Goal: Task Accomplishment & Management: Manage account settings

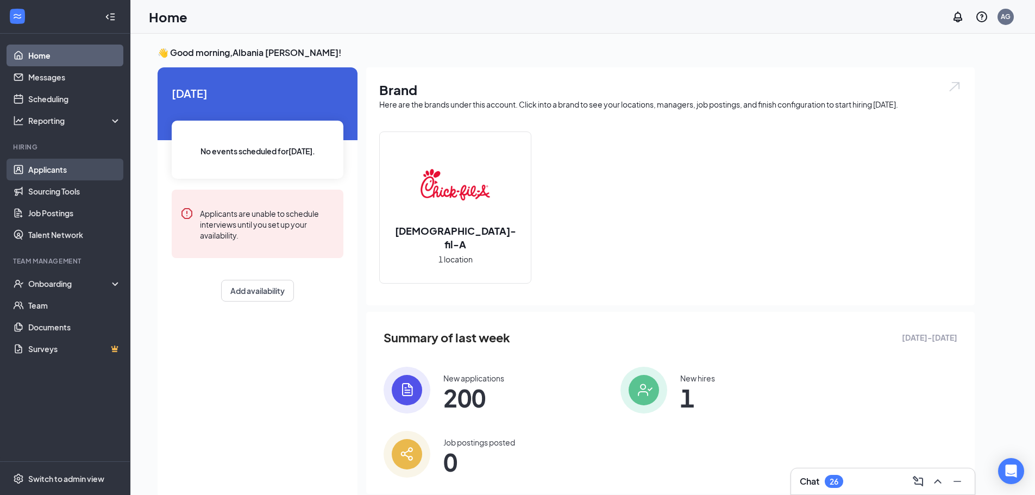
click at [82, 173] on link "Applicants" at bounding box center [74, 170] width 93 height 22
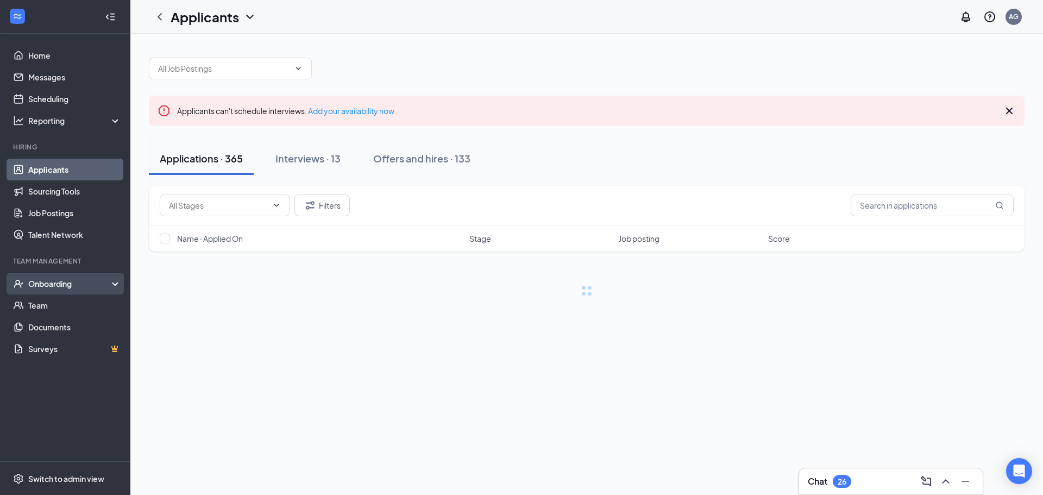
click at [61, 280] on div "Onboarding" at bounding box center [70, 283] width 84 height 11
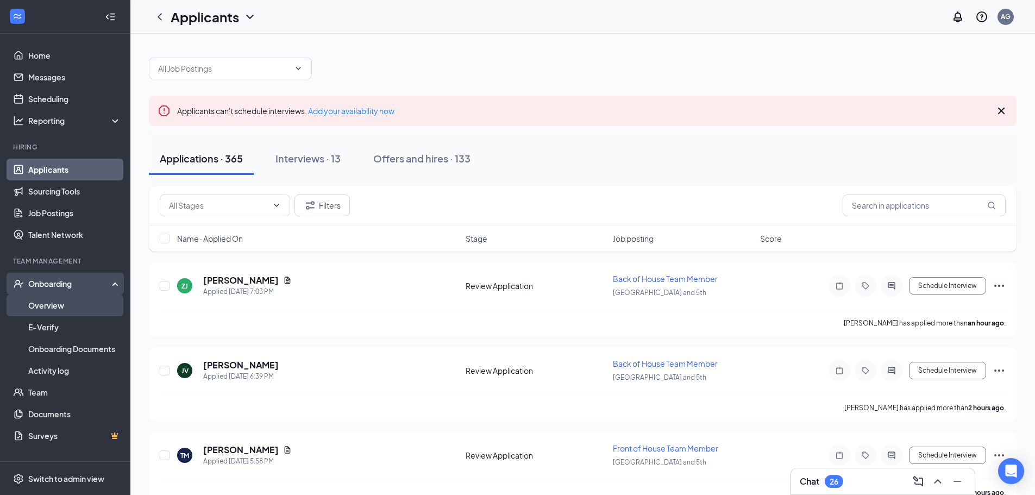
click at [67, 298] on link "Overview" at bounding box center [74, 305] width 93 height 22
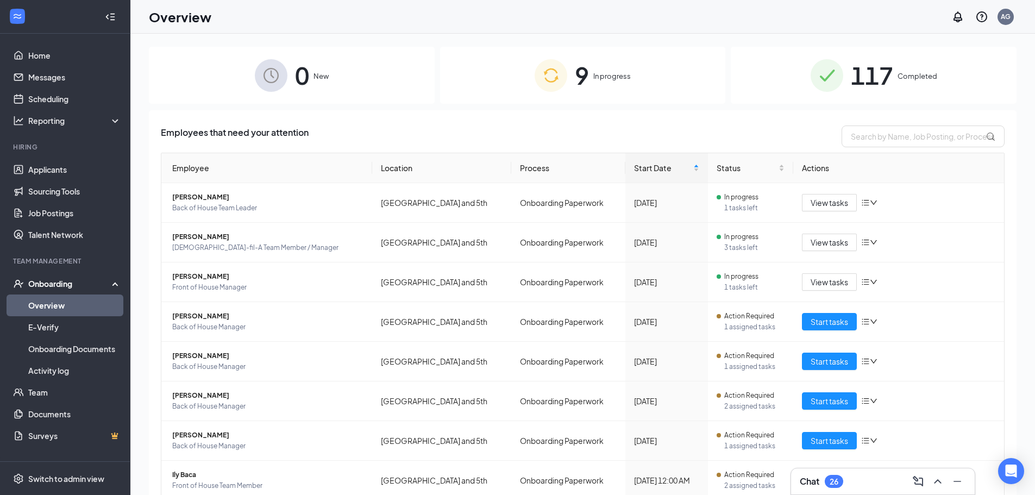
click at [580, 56] on span "9" at bounding box center [582, 74] width 14 height 37
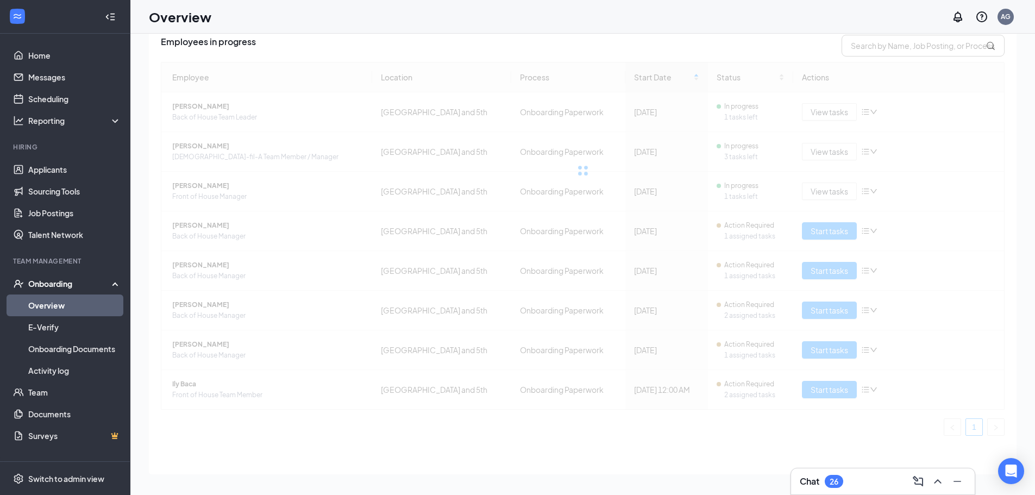
scroll to position [49, 0]
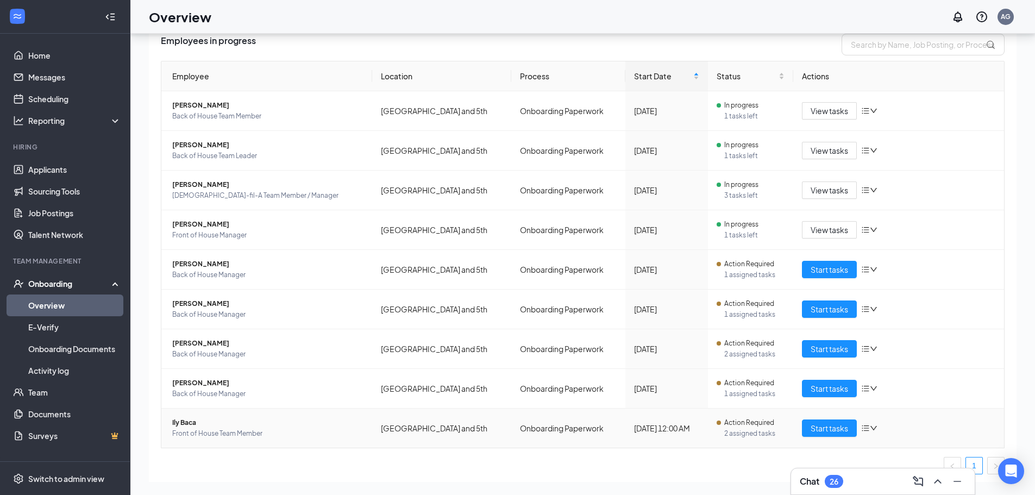
click at [201, 428] on span "Front of House Team Member" at bounding box center [267, 433] width 191 height 11
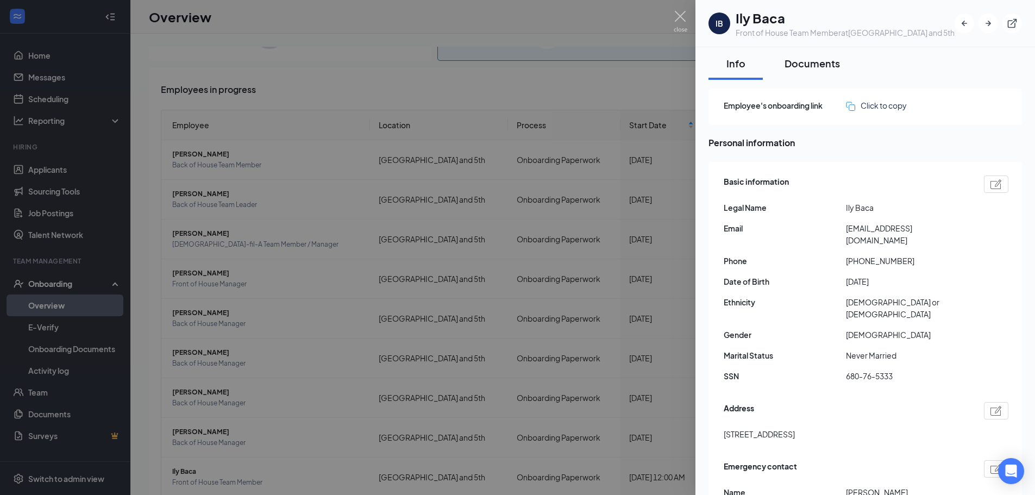
click at [828, 68] on div "Documents" at bounding box center [811, 63] width 55 height 14
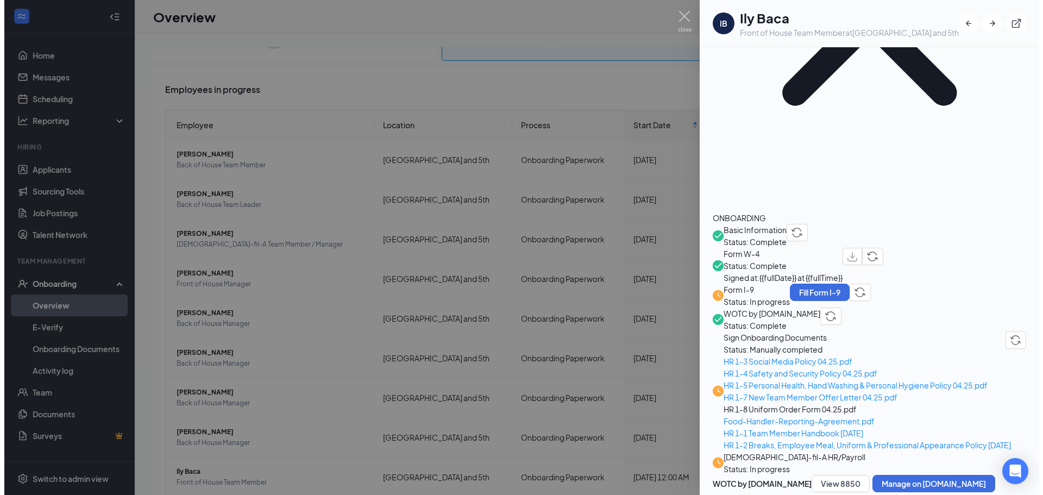
scroll to position [247, 0]
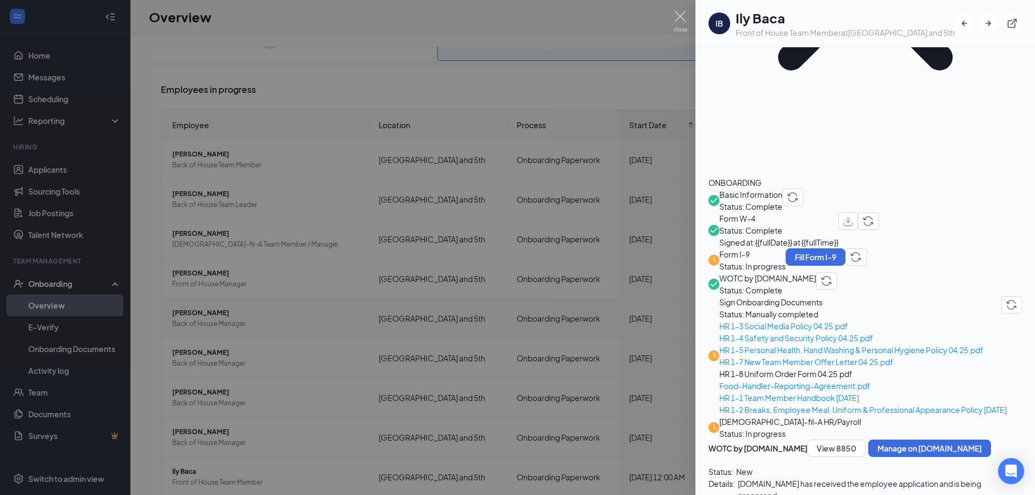
click at [574, 319] on div at bounding box center [517, 247] width 1035 height 495
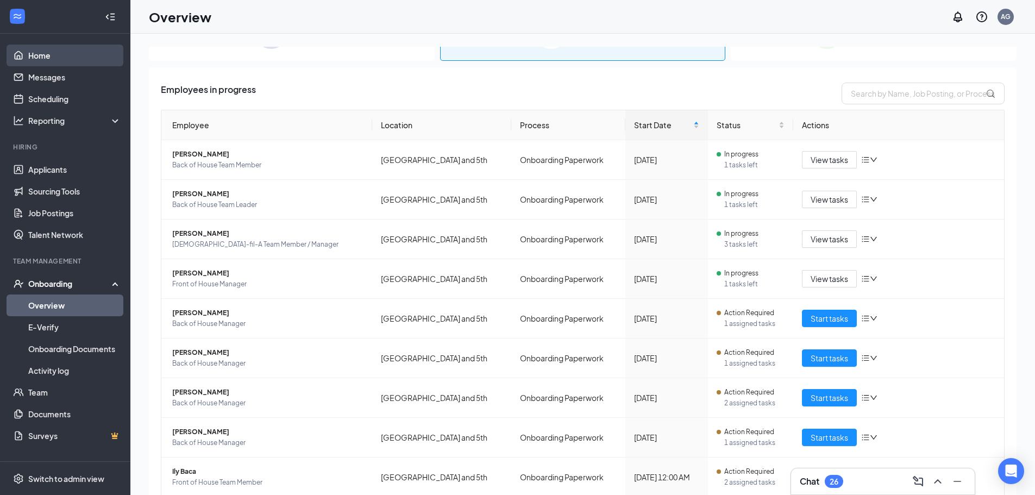
click at [85, 51] on link "Home" at bounding box center [74, 56] width 93 height 22
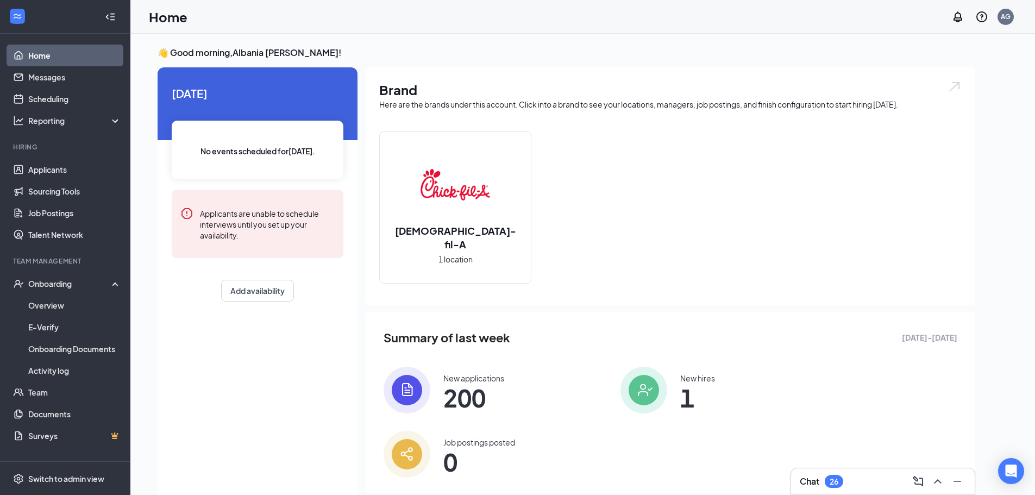
click at [462, 399] on span "200" at bounding box center [473, 398] width 61 height 20
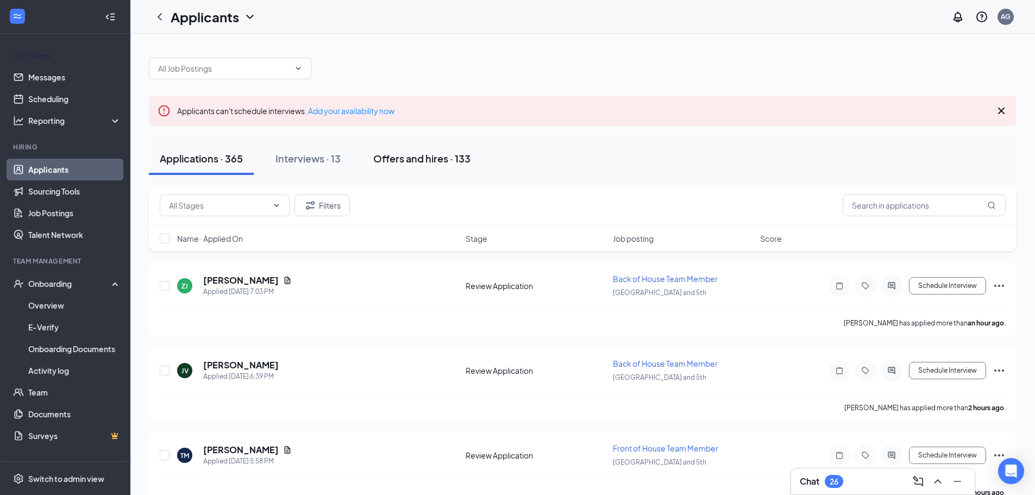
click at [423, 164] on div "Offers and hires · 133" at bounding box center [421, 159] width 97 height 14
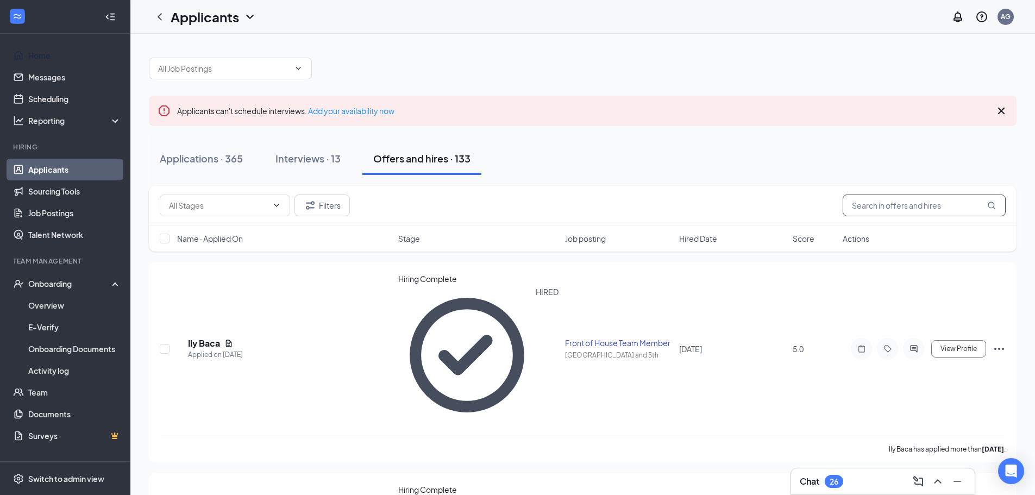
click at [915, 211] on input "text" at bounding box center [923, 205] width 163 height 22
type input "ily"
click at [175, 284] on div "IB Ily Baca Applied on [DATE] Hiring Complete HIRED Front of House Team Member …" at bounding box center [583, 354] width 846 height 162
click at [180, 344] on div "IB" at bounding box center [177, 348] width 6 height 9
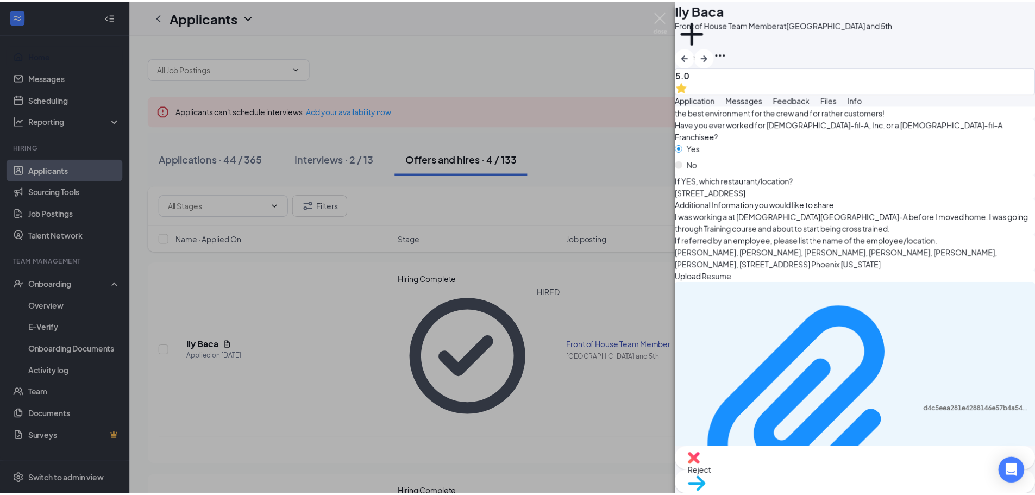
scroll to position [1201, 0]
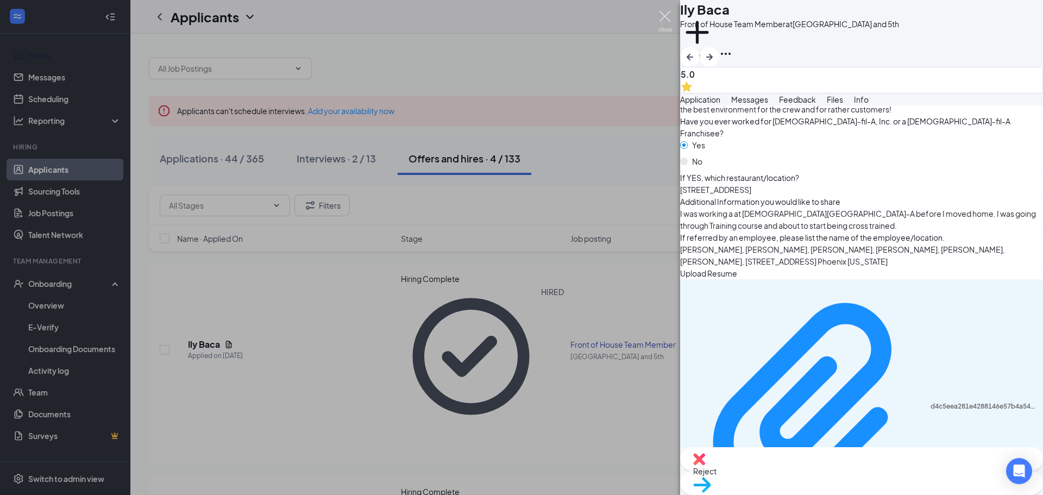
click at [671, 22] on img at bounding box center [665, 21] width 14 height 21
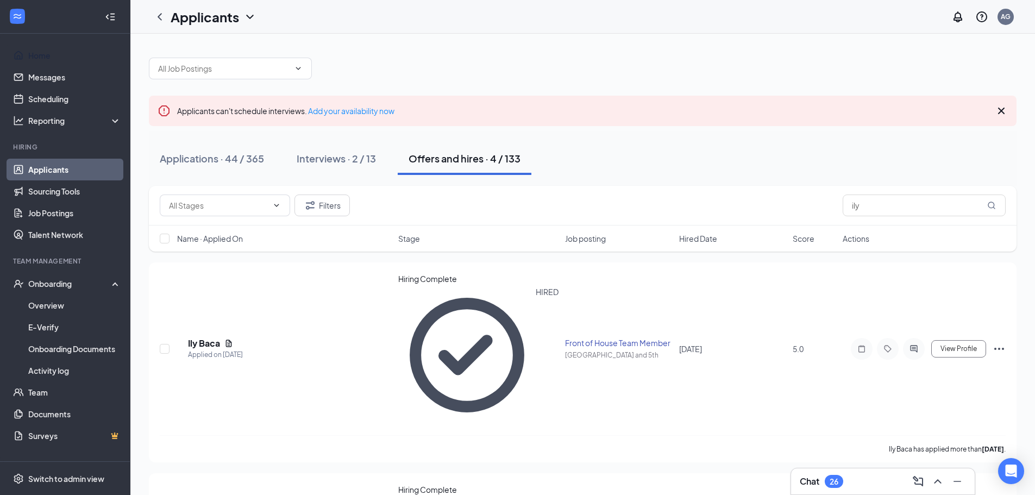
click at [997, 110] on icon "Cross" at bounding box center [1000, 110] width 13 height 13
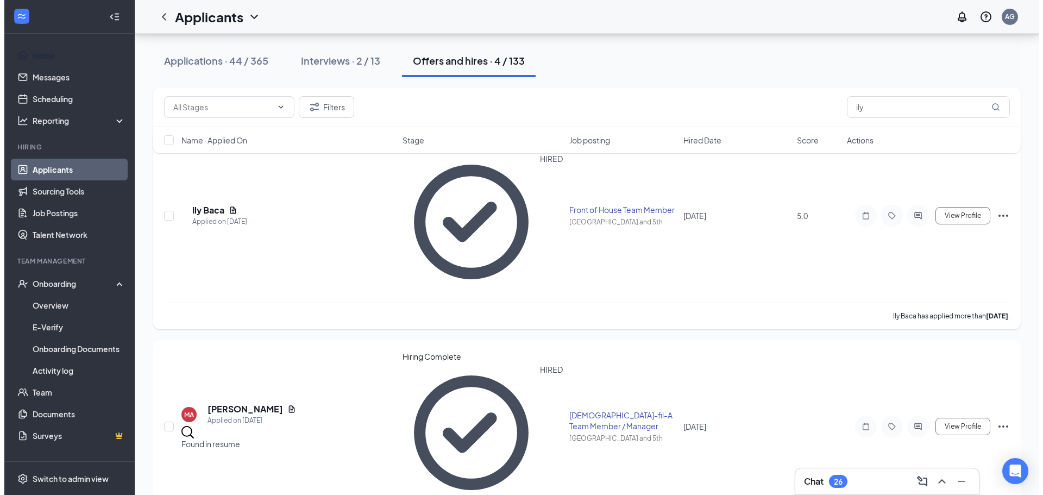
scroll to position [86, 0]
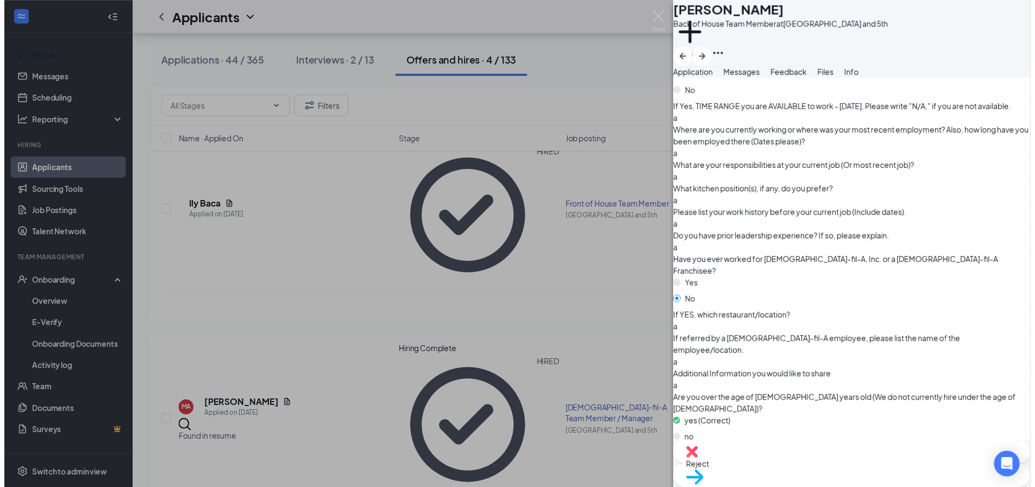
scroll to position [1275, 0]
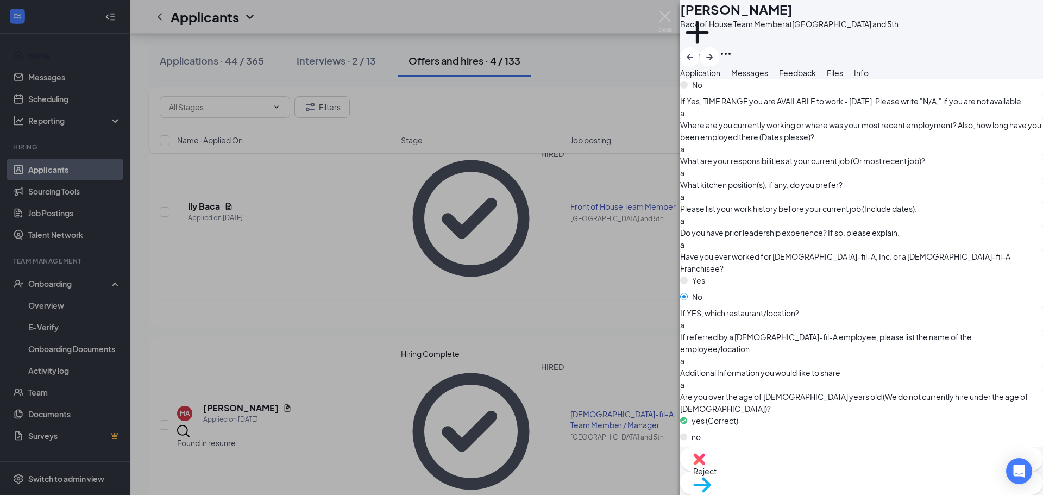
click at [493, 248] on div "EA [PERSON_NAME] Back of House Team Member at [GEOGRAPHIC_DATA] and 5th Add a t…" at bounding box center [521, 247] width 1043 height 495
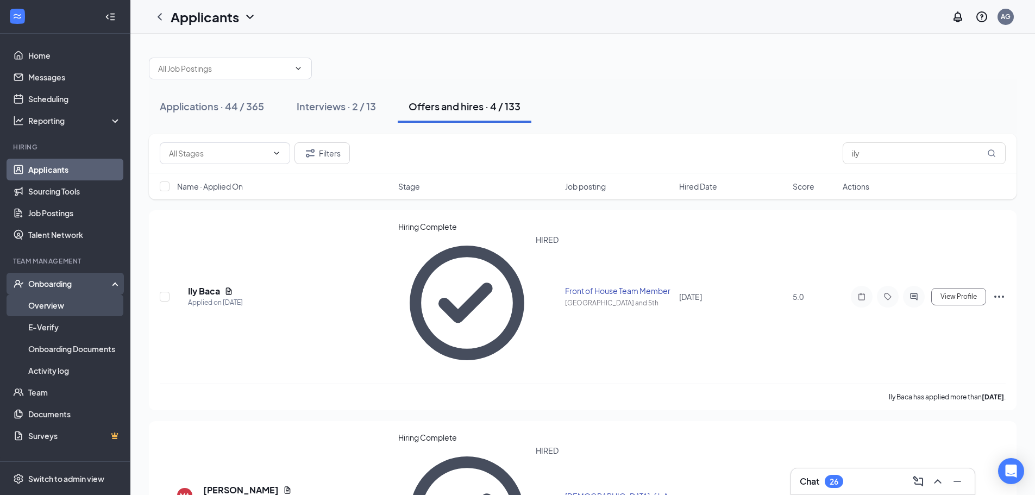
click at [87, 304] on link "Overview" at bounding box center [74, 305] width 93 height 22
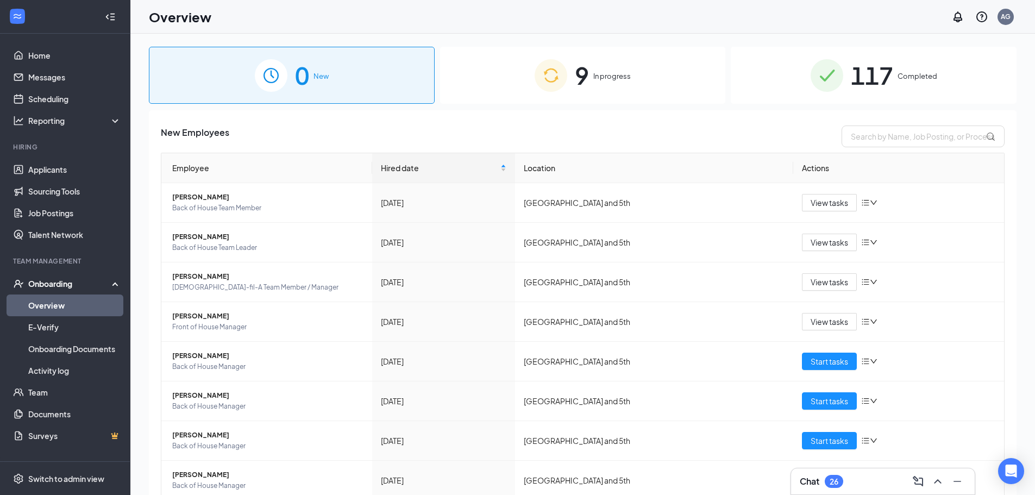
click at [597, 64] on div "9 In progress" at bounding box center [583, 75] width 286 height 57
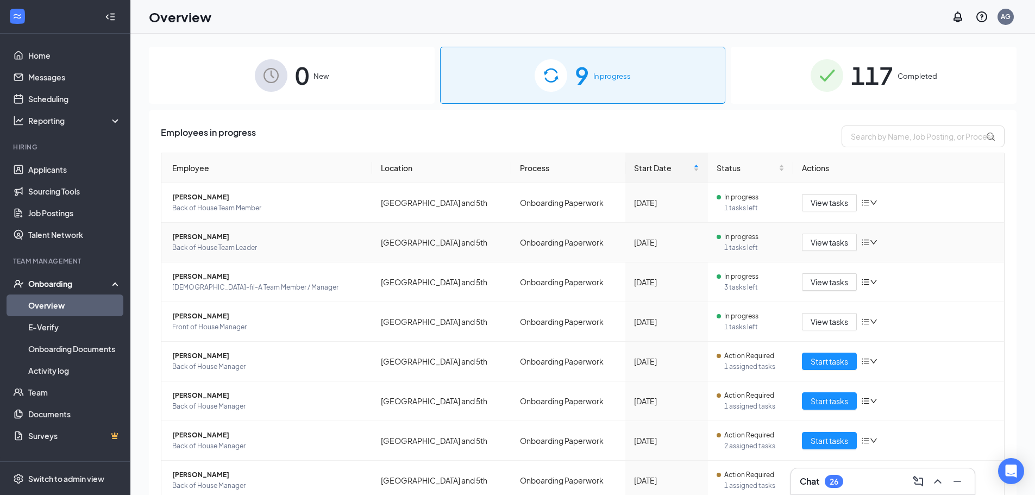
click at [203, 232] on span "[PERSON_NAME]" at bounding box center [267, 236] width 191 height 11
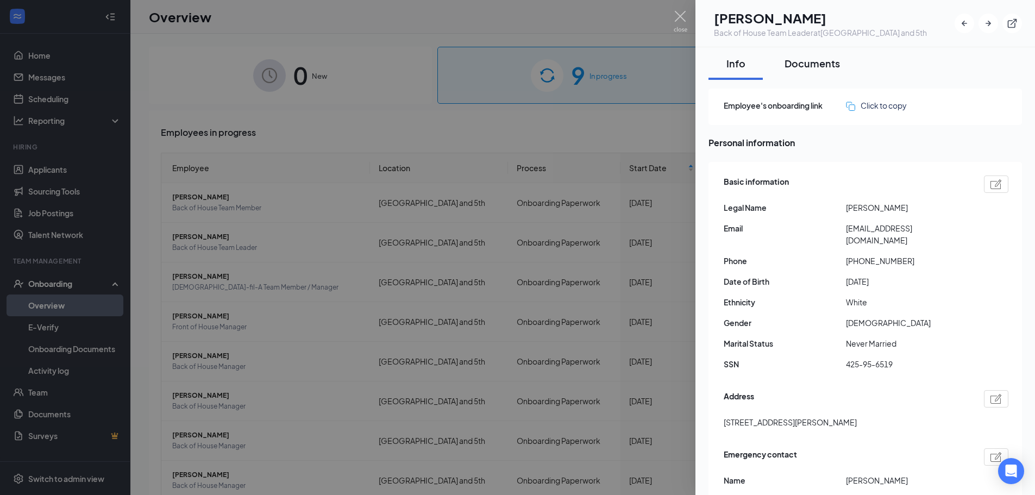
click at [796, 61] on div "Documents" at bounding box center [811, 63] width 55 height 14
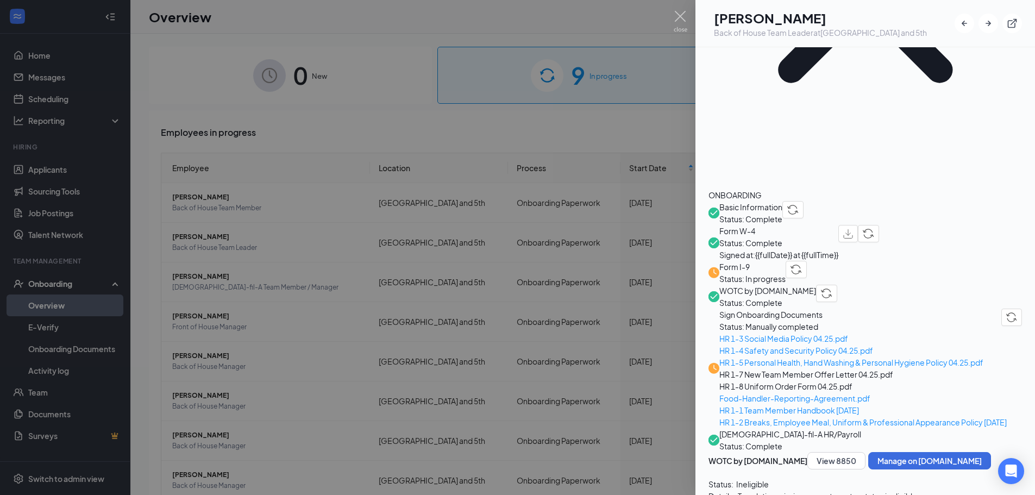
scroll to position [235, 0]
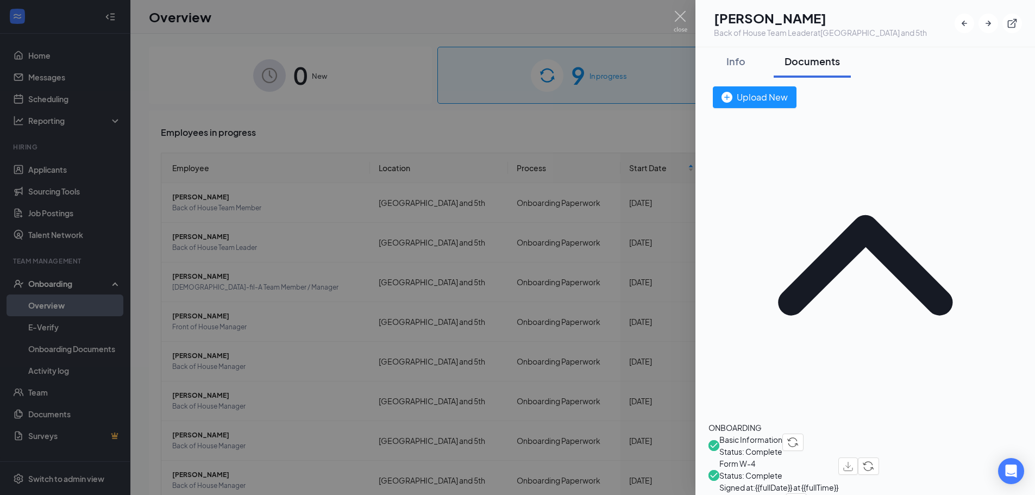
scroll to position [0, 0]
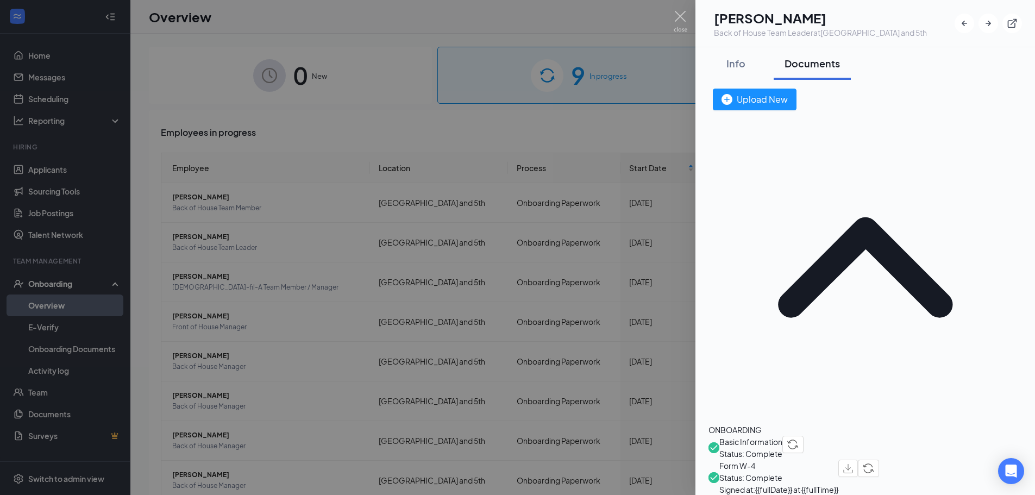
click at [758, 424] on div "ONBOARDING" at bounding box center [864, 430] width 313 height 12
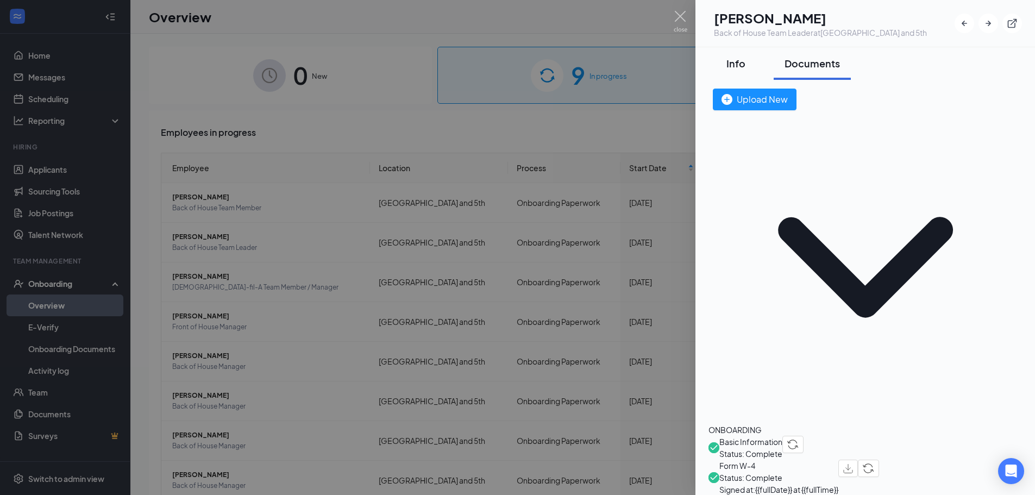
click at [734, 71] on button "Info" at bounding box center [735, 63] width 54 height 33
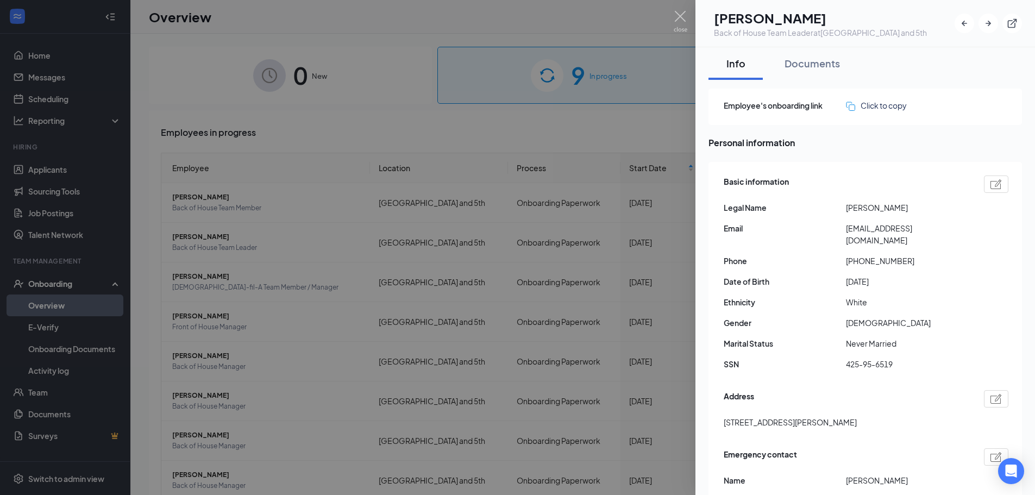
click at [453, 171] on div at bounding box center [517, 247] width 1035 height 495
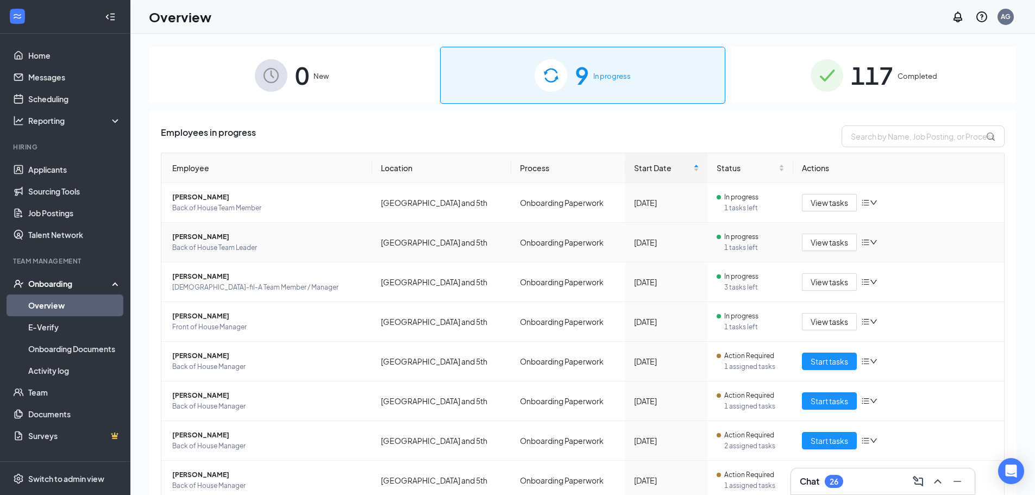
click at [196, 241] on span "[PERSON_NAME]" at bounding box center [267, 236] width 191 height 11
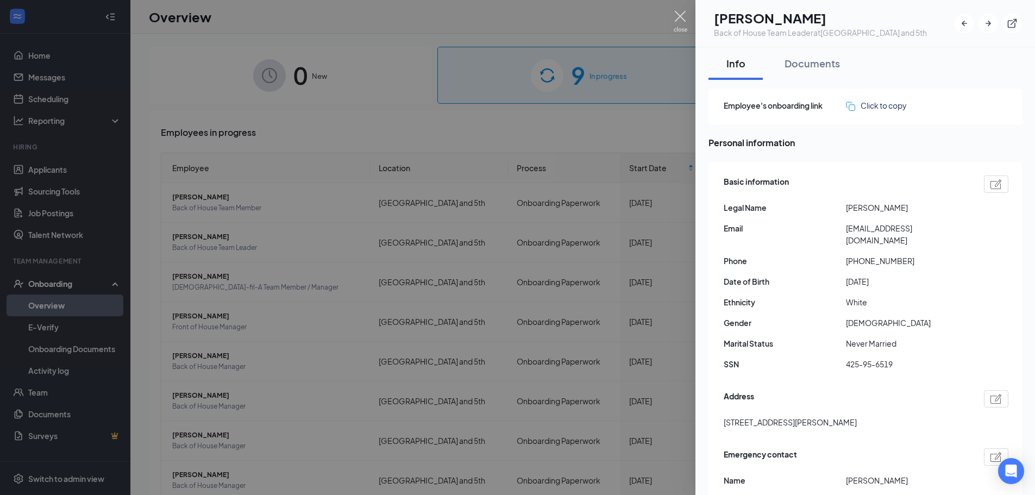
click at [680, 21] on img at bounding box center [680, 21] width 14 height 21
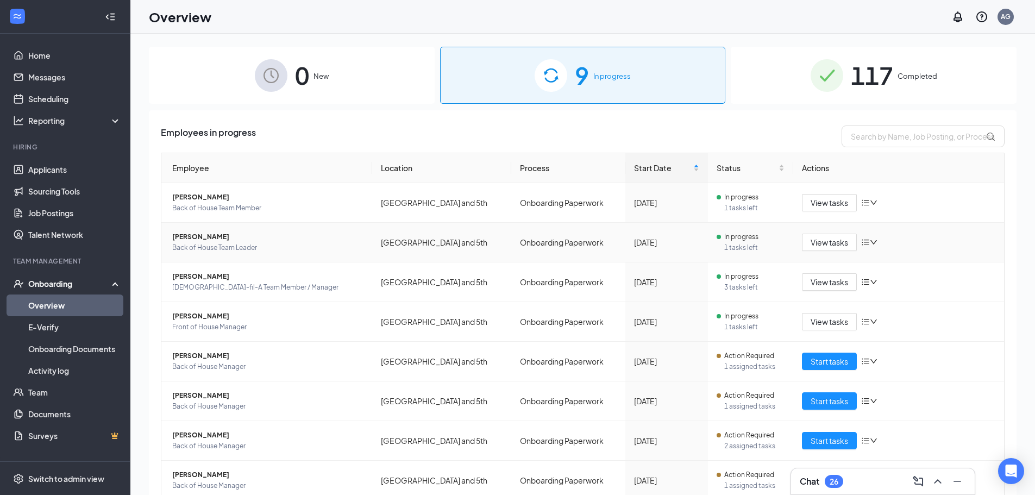
click at [196, 231] on span "[PERSON_NAME]" at bounding box center [267, 236] width 191 height 11
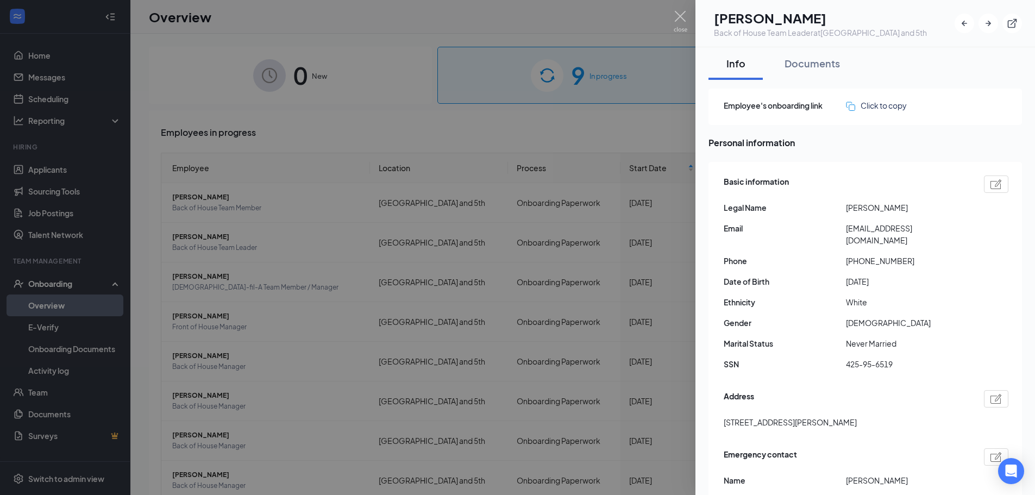
click at [667, 28] on div at bounding box center [517, 247] width 1035 height 495
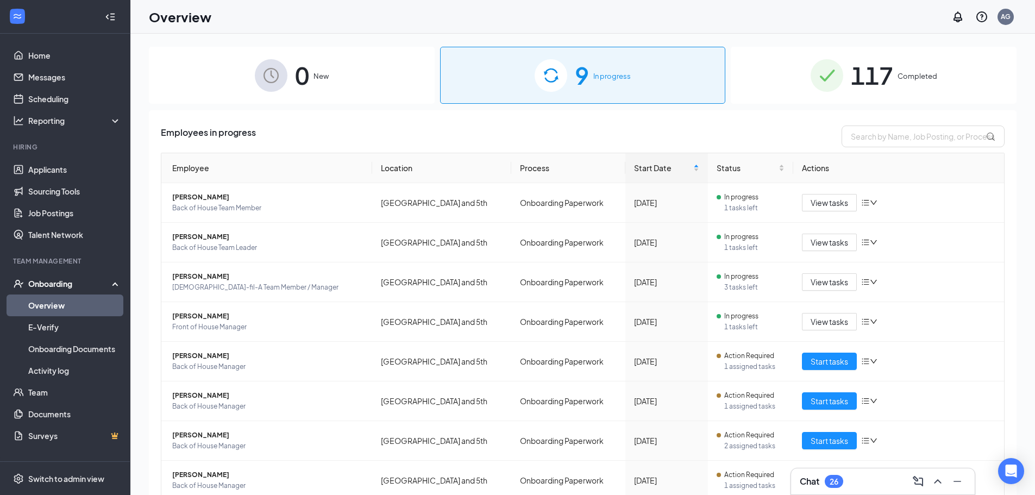
click at [679, 27] on div "Overview AG" at bounding box center [582, 17] width 904 height 34
click at [834, 247] on span "View tasks" at bounding box center [828, 242] width 37 height 12
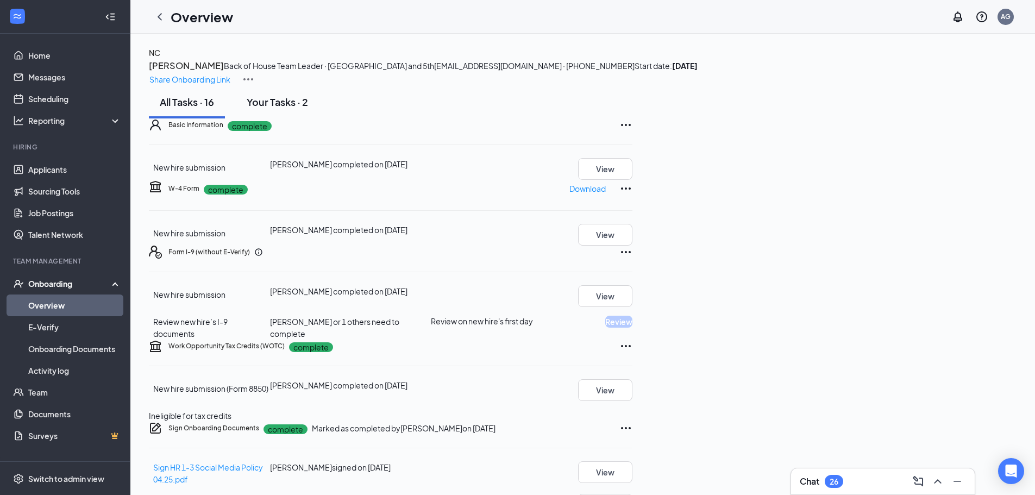
click at [308, 109] on div "Your Tasks · 2" at bounding box center [277, 102] width 61 height 14
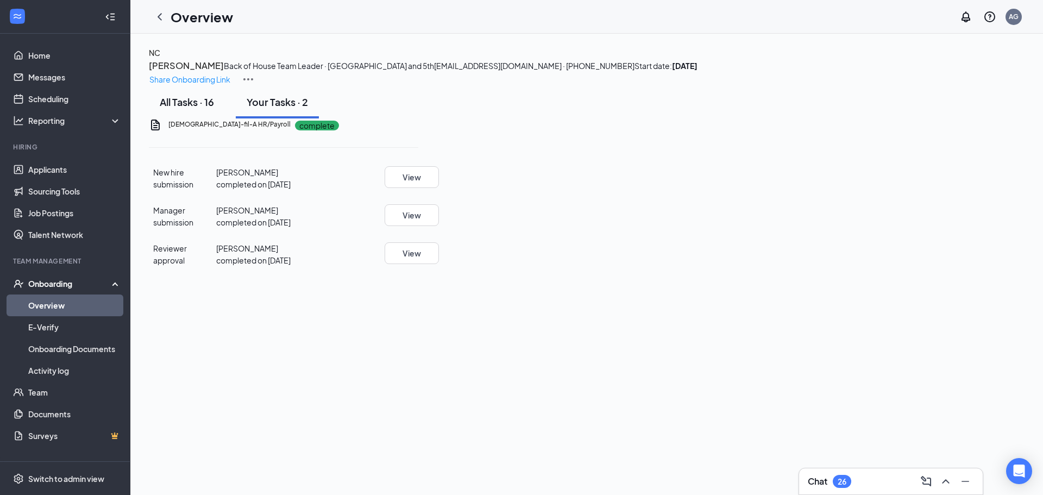
click at [191, 109] on div "All Tasks · 16" at bounding box center [187, 102] width 54 height 14
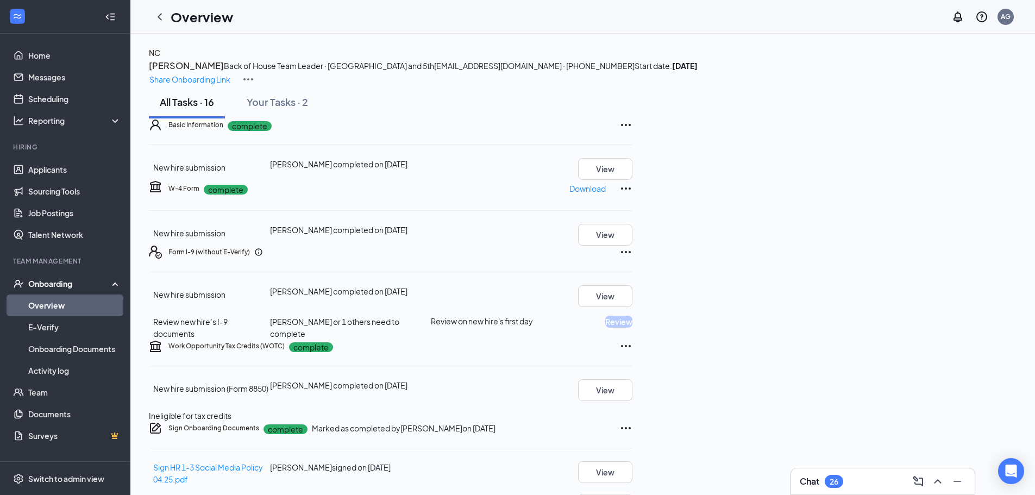
click at [255, 73] on img at bounding box center [248, 79] width 13 height 13
click at [255, 75] on img at bounding box center [248, 79] width 13 height 13
click at [979, 72] on div "NC [PERSON_NAME] Back of House Team Leader · [GEOGRAPHIC_DATA] and 5th [EMAIL_A…" at bounding box center [582, 66] width 867 height 39
click at [978, 74] on div "NC [PERSON_NAME] Back of House Team Leader · [GEOGRAPHIC_DATA] and 5th [EMAIL_A…" at bounding box center [582, 66] width 867 height 39
click at [255, 74] on img at bounding box center [248, 79] width 13 height 13
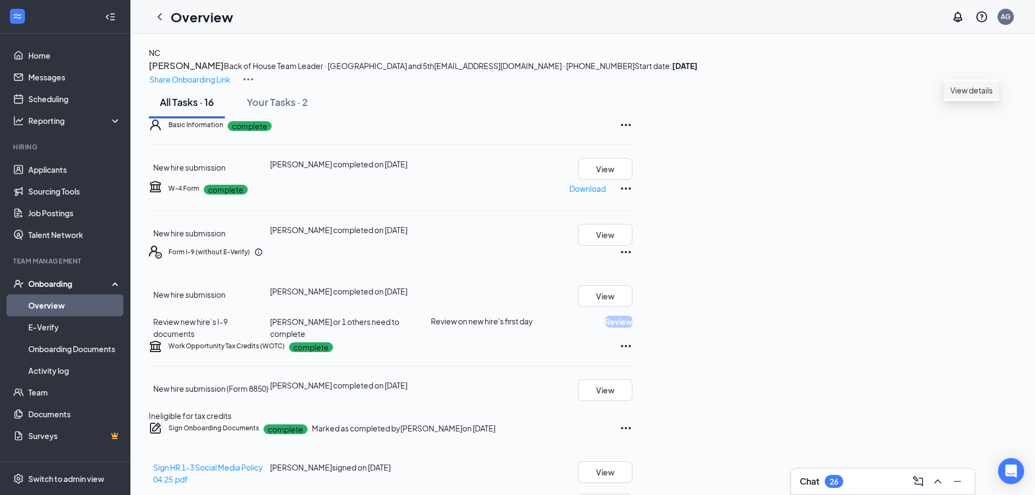
click at [983, 97] on li "View details" at bounding box center [970, 89] width 55 height 17
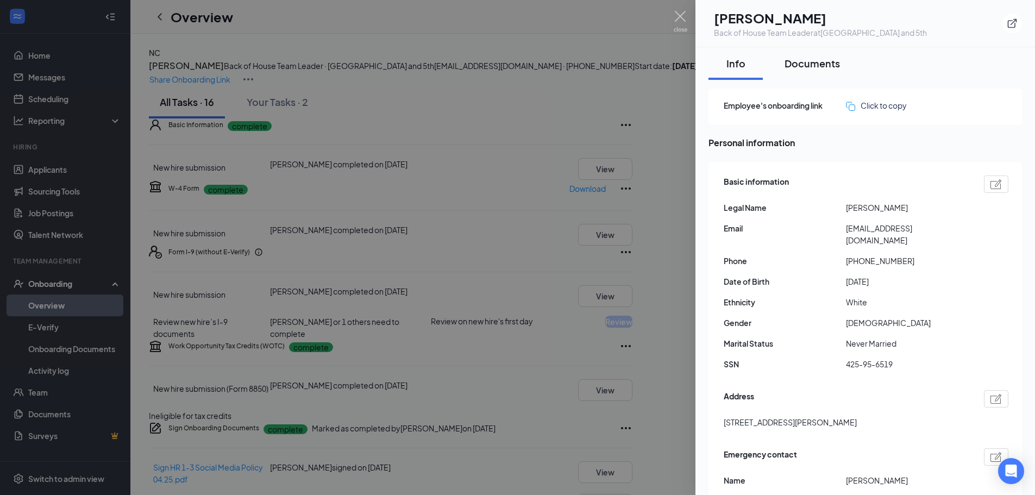
click at [831, 76] on button "Documents" at bounding box center [811, 63] width 77 height 33
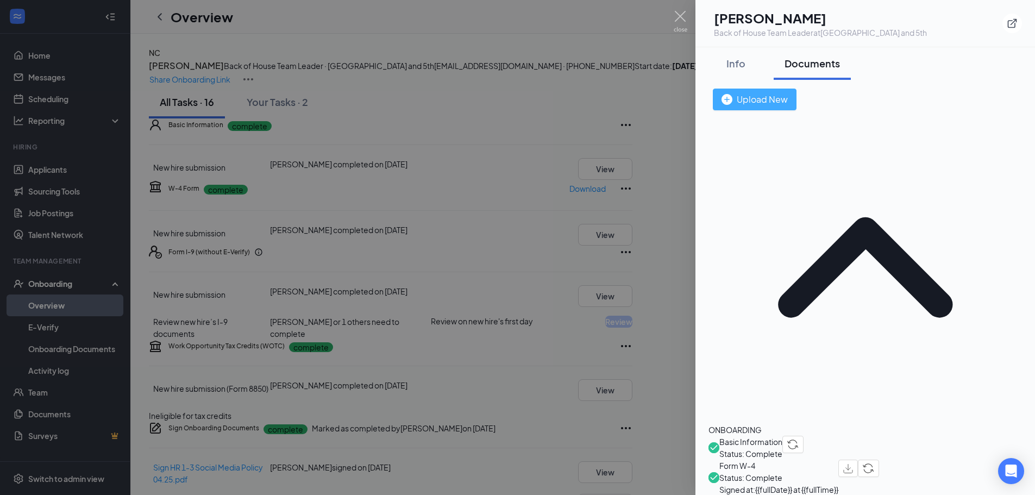
click at [788, 101] on div "Upload New" at bounding box center [754, 99] width 66 height 14
click at [66, 312] on div at bounding box center [517, 247] width 1035 height 495
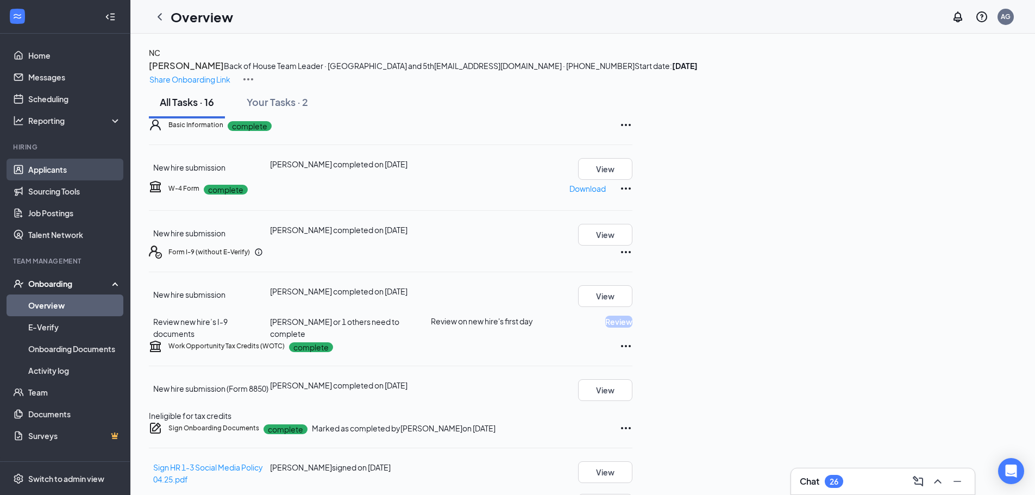
click at [61, 172] on link "Applicants" at bounding box center [74, 170] width 93 height 22
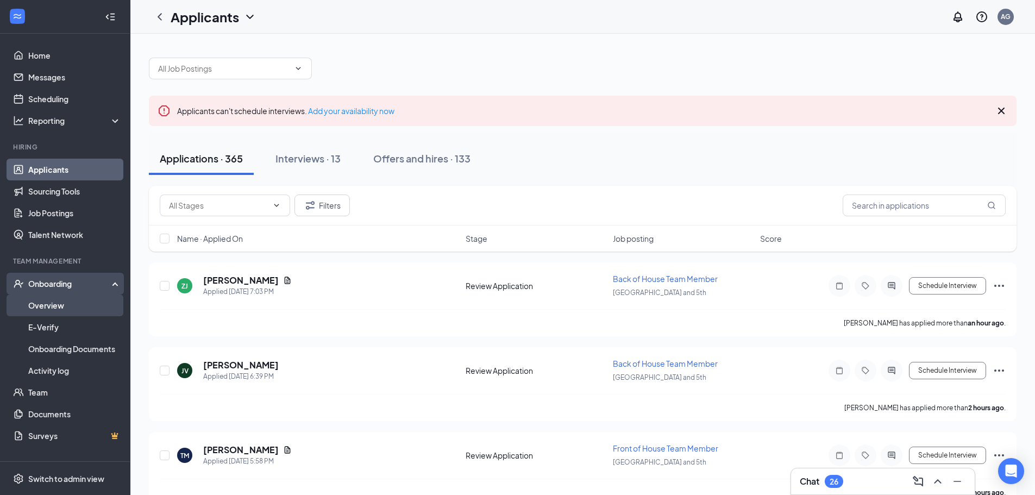
click at [65, 300] on link "Overview" at bounding box center [74, 305] width 93 height 22
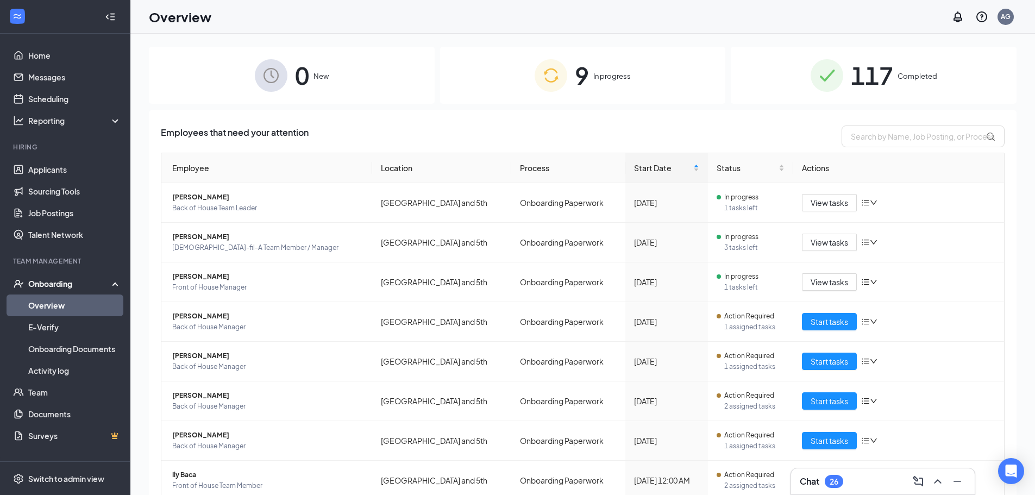
click at [935, 70] on div "117 Completed" at bounding box center [874, 75] width 286 height 57
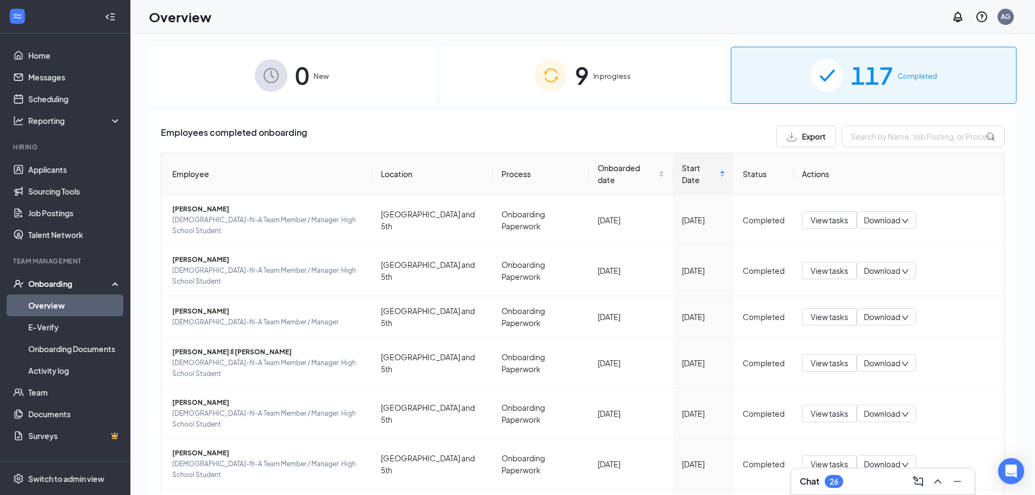
click at [251, 166] on th "Employee" at bounding box center [266, 174] width 211 height 42
click at [200, 169] on th "Employee" at bounding box center [266, 174] width 211 height 42
click at [950, 135] on input "text" at bounding box center [922, 136] width 163 height 22
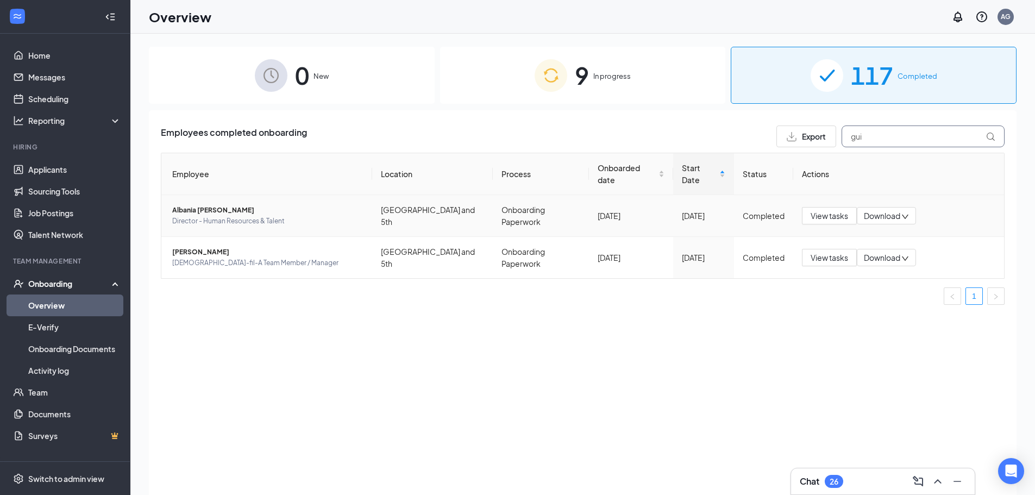
type input "gui"
click at [215, 216] on span "Director - Human Resources & Talent" at bounding box center [267, 221] width 191 height 11
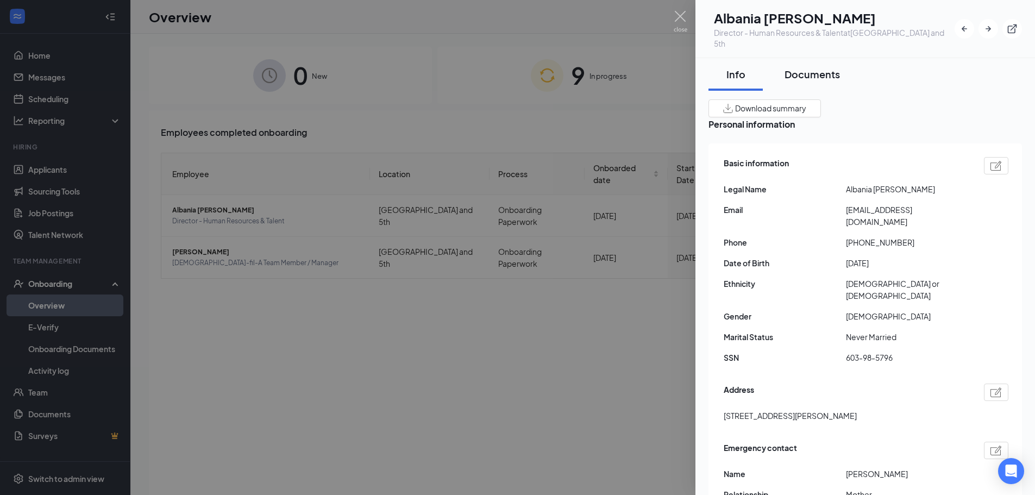
click at [826, 67] on div "Documents" at bounding box center [811, 74] width 55 height 14
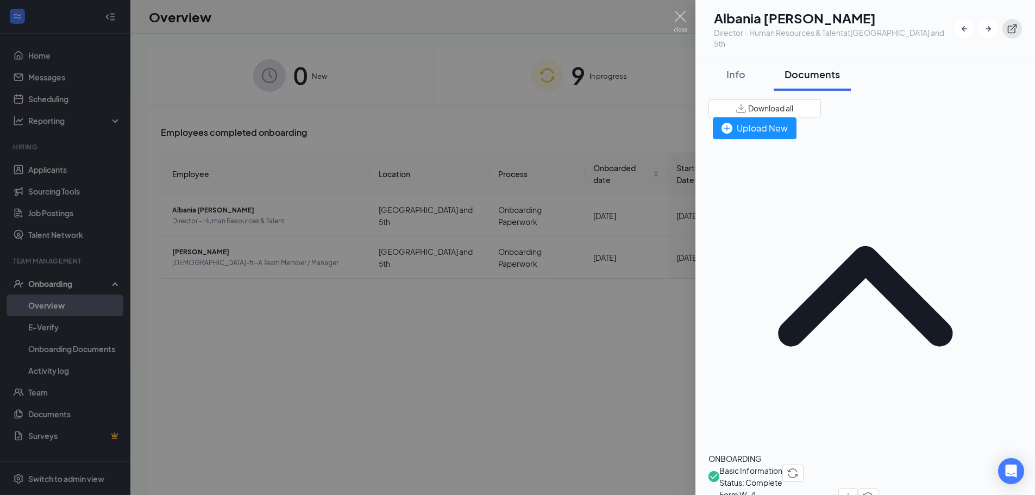
click at [1012, 24] on icon "ExternalLink" at bounding box center [1012, 28] width 9 height 9
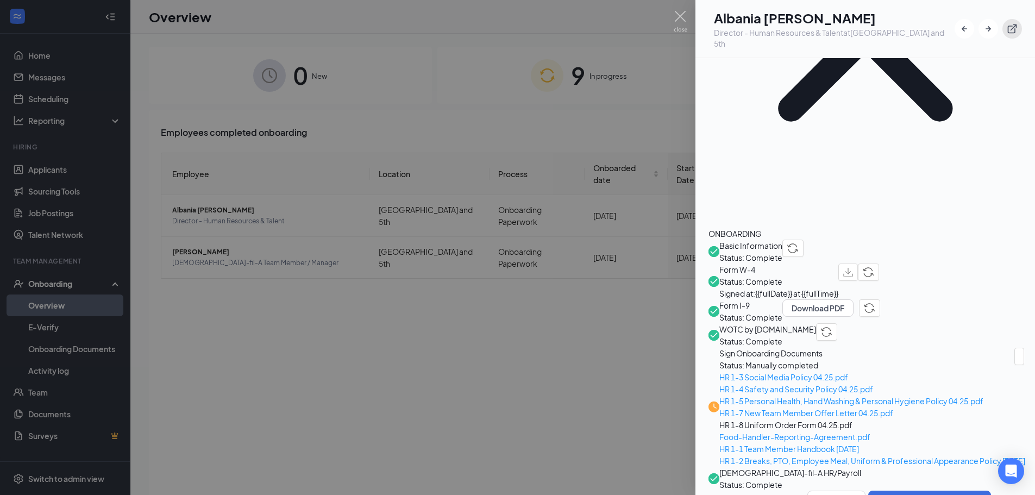
scroll to position [235, 0]
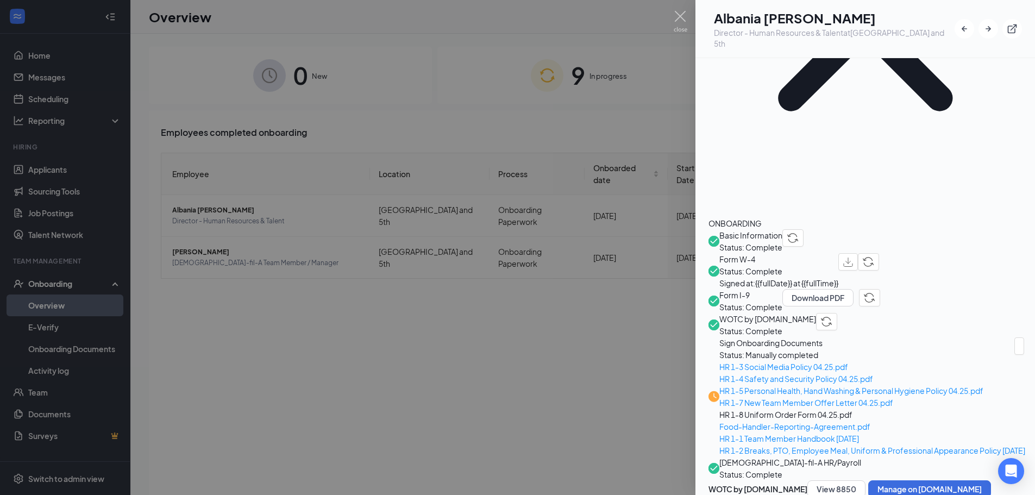
click at [675, 263] on div at bounding box center [517, 247] width 1035 height 495
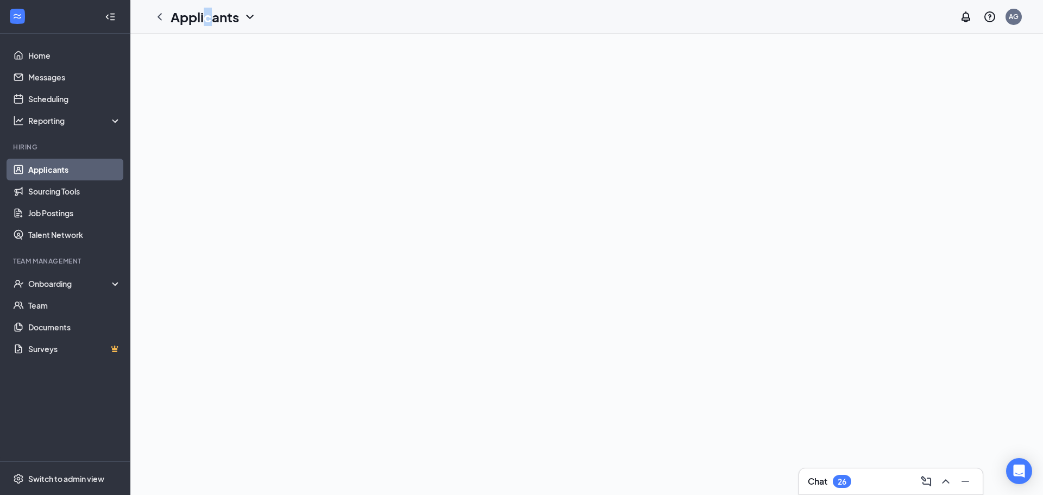
click at [208, 13] on h1 "Applicants" at bounding box center [205, 17] width 68 height 18
click at [162, 13] on icon "ChevronLeft" at bounding box center [159, 16] width 13 height 13
click at [162, 16] on icon "ChevronLeft" at bounding box center [159, 16] width 13 height 13
click at [225, 15] on h1 "Applicants" at bounding box center [205, 17] width 68 height 18
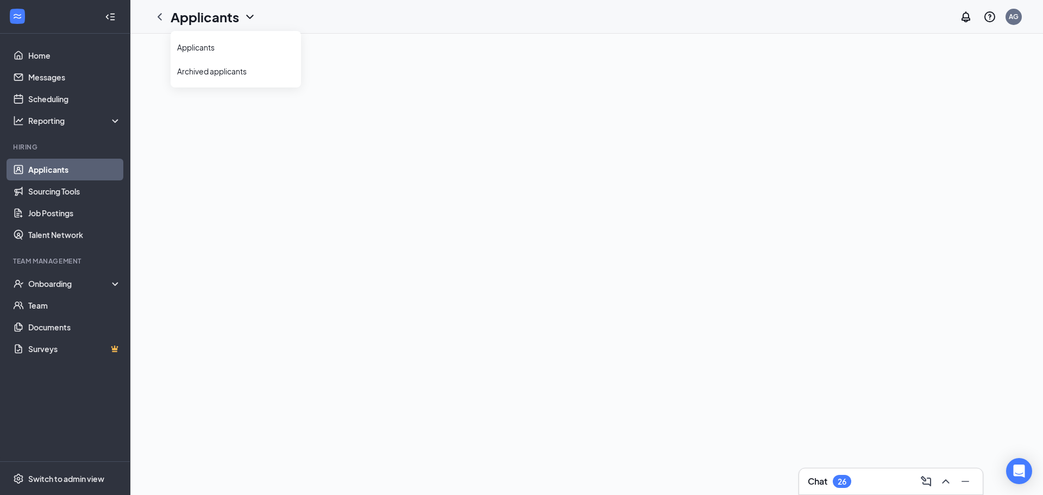
click at [254, 18] on icon "ChevronDown" at bounding box center [249, 16] width 13 height 13
click at [251, 17] on icon "ChevronDown" at bounding box center [249, 17] width 7 height 4
click at [217, 51] on link "Applicants" at bounding box center [235, 47] width 117 height 11
click at [72, 161] on link "Applicants" at bounding box center [74, 170] width 93 height 22
click at [61, 280] on div "Onboarding" at bounding box center [70, 283] width 84 height 11
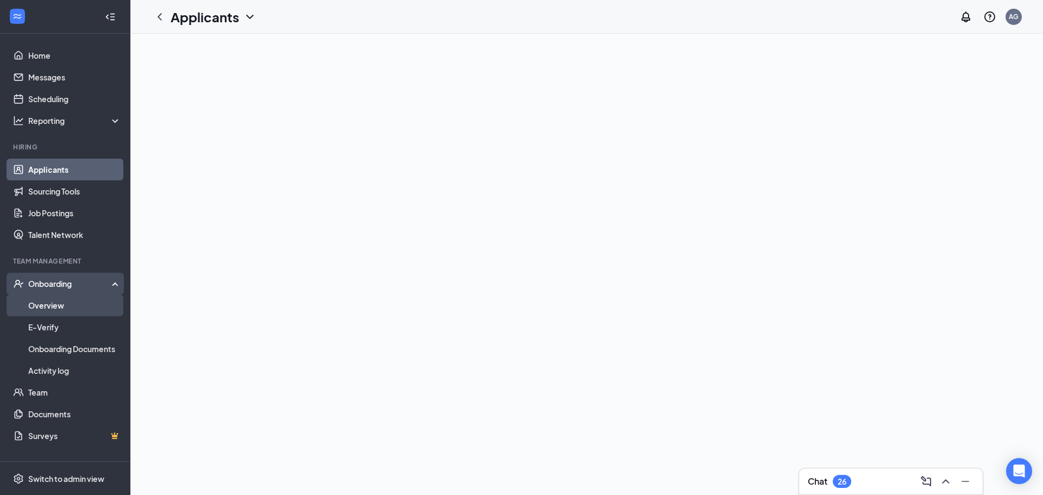
click at [54, 307] on link "Overview" at bounding box center [74, 305] width 93 height 22
